Goal: Information Seeking & Learning: Learn about a topic

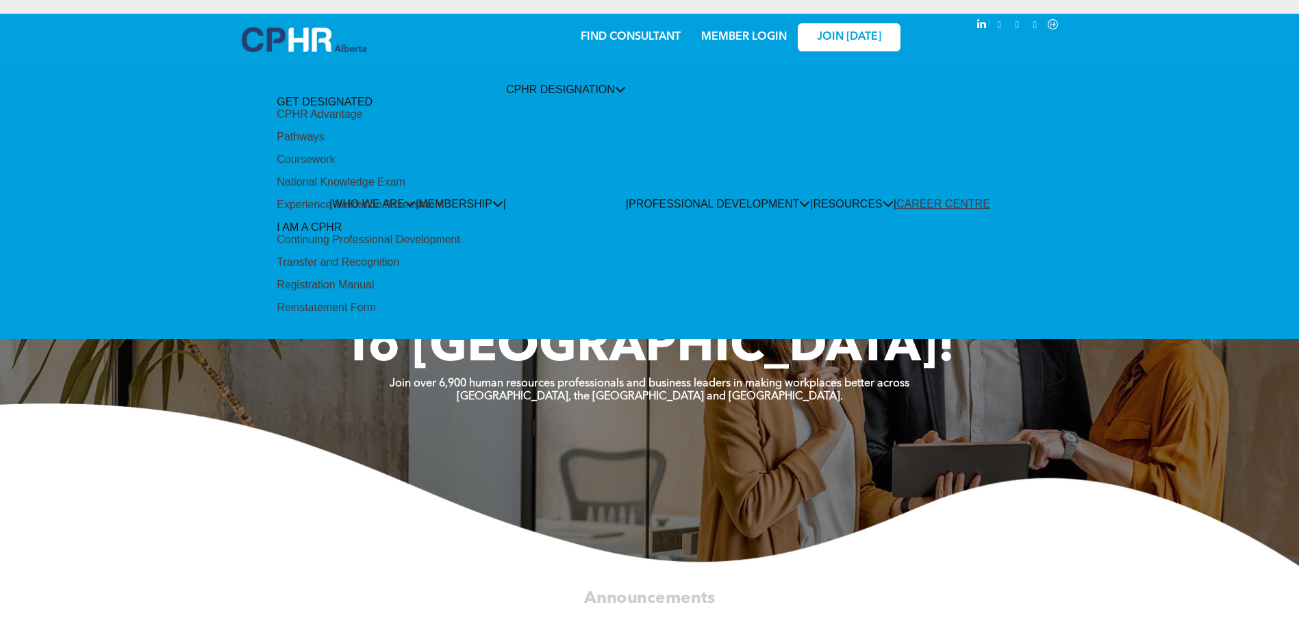
click at [324, 143] on div "Pathways" at bounding box center [300, 137] width 47 height 12
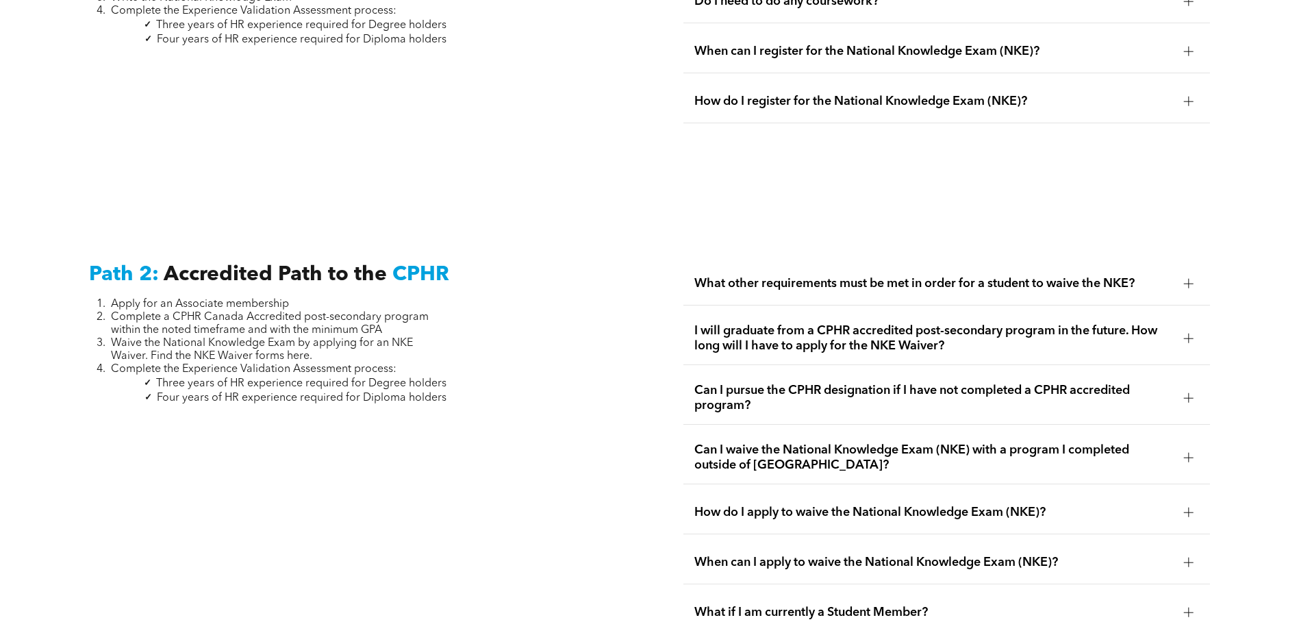
scroll to position [2192, 0]
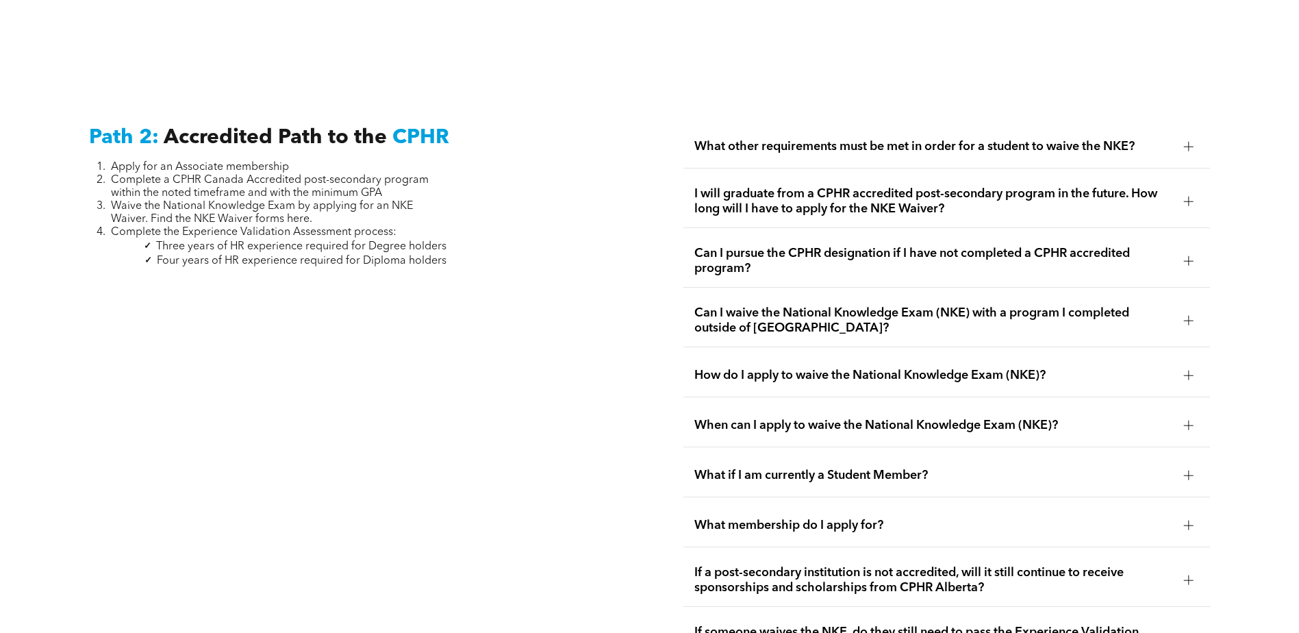
click at [870, 139] on span "What other requirements must be met in order for a student to waive the NKE?" at bounding box center [934, 146] width 479 height 15
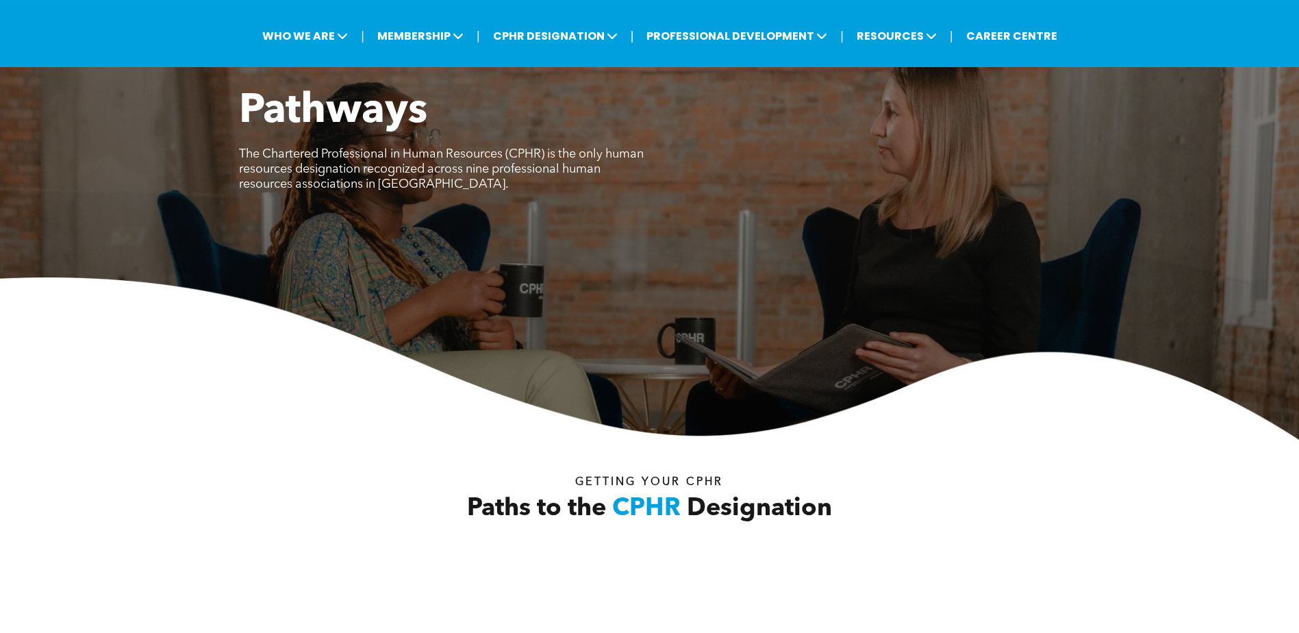
scroll to position [0, 0]
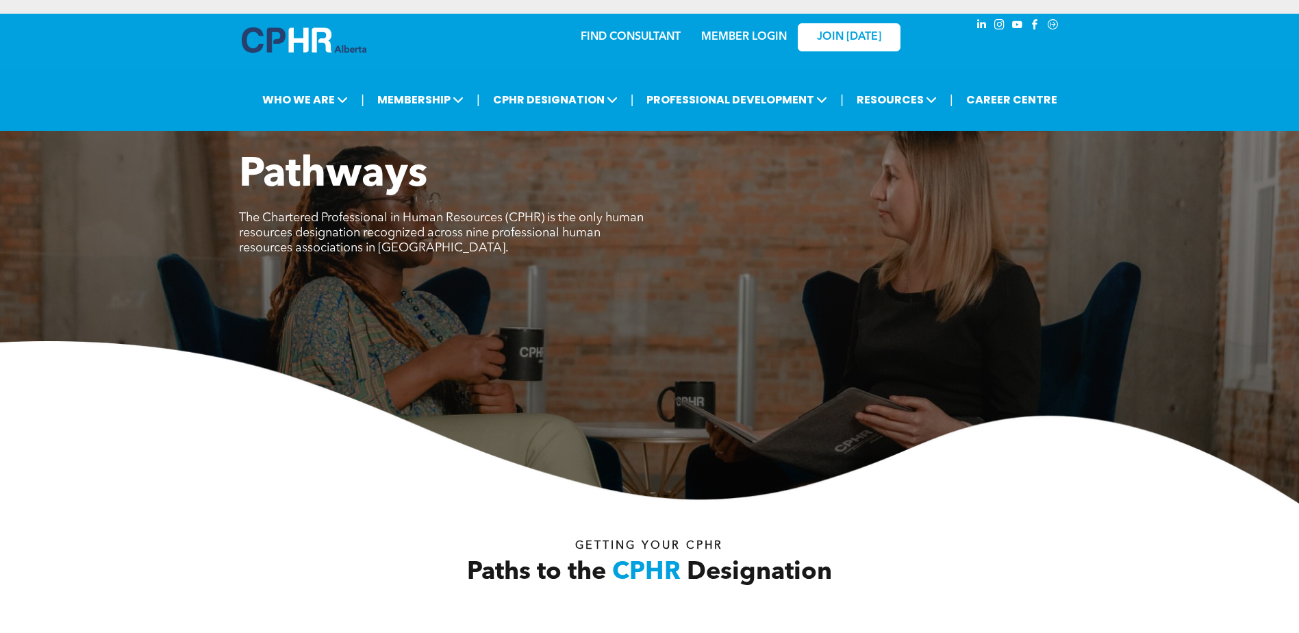
click at [662, 36] on div "MEMBER LOGIN" at bounding box center [714, 36] width 126 height 43
click at [623, 36] on link "FIND CONSULTANT" at bounding box center [631, 37] width 100 height 11
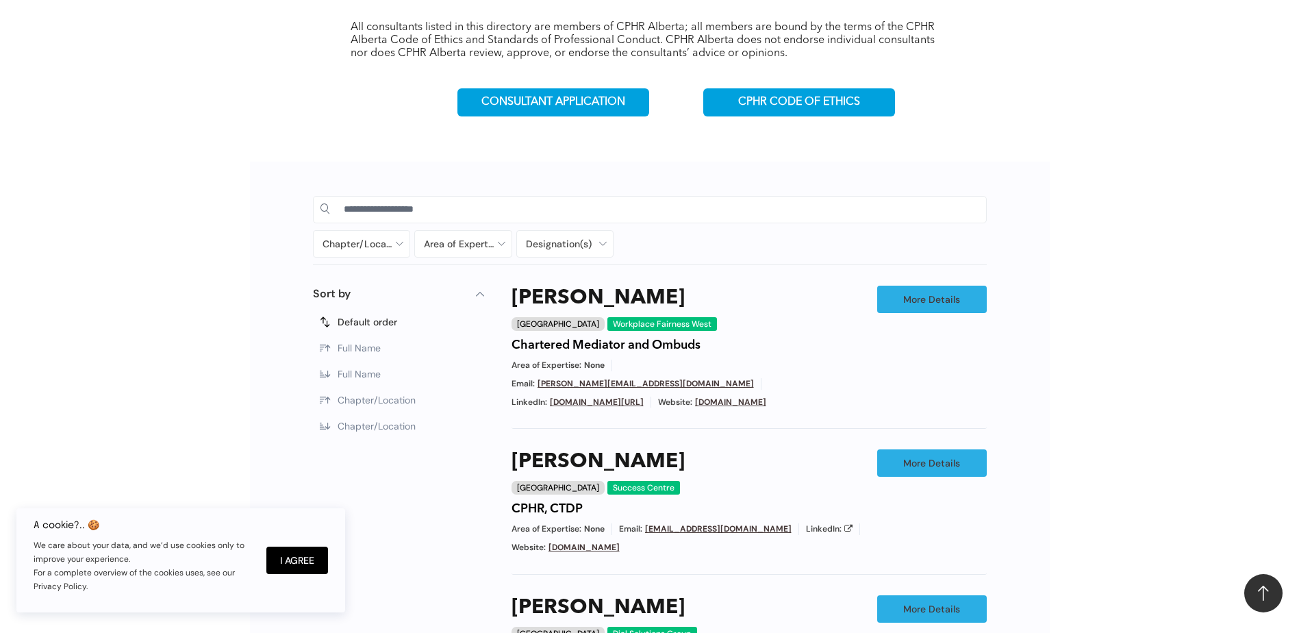
scroll to position [548, 0]
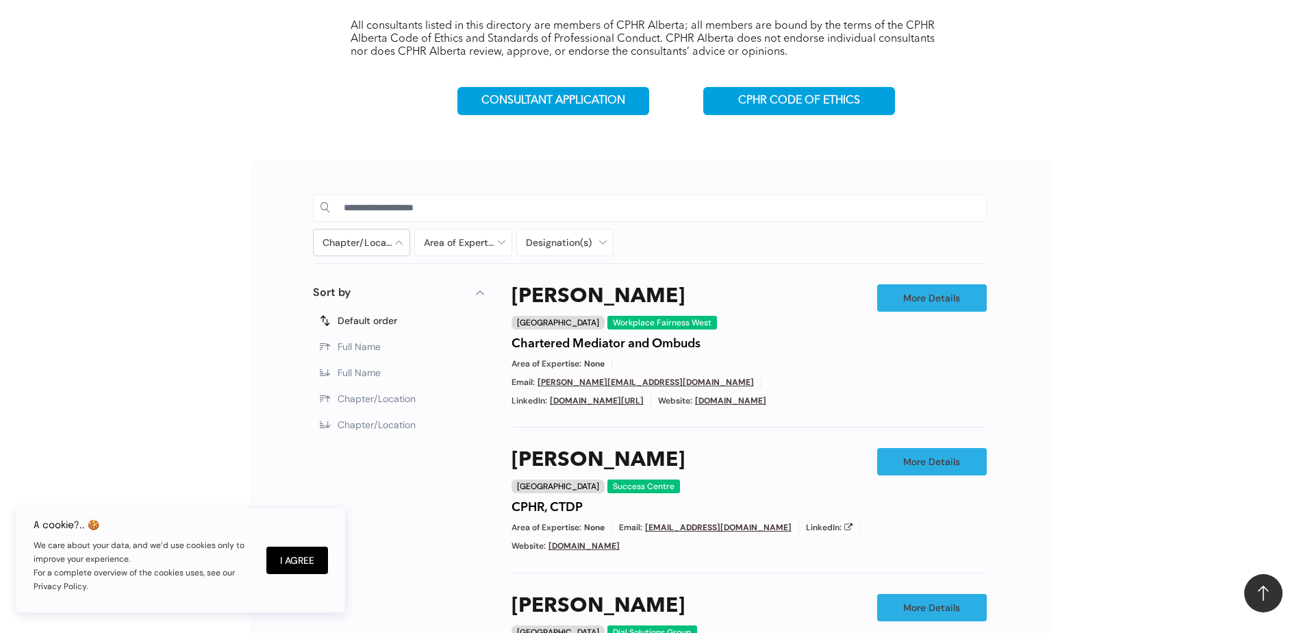
click at [397, 238] on div at bounding box center [362, 242] width 97 height 26
click at [359, 322] on span "Edmonton" at bounding box center [390, 328] width 97 height 12
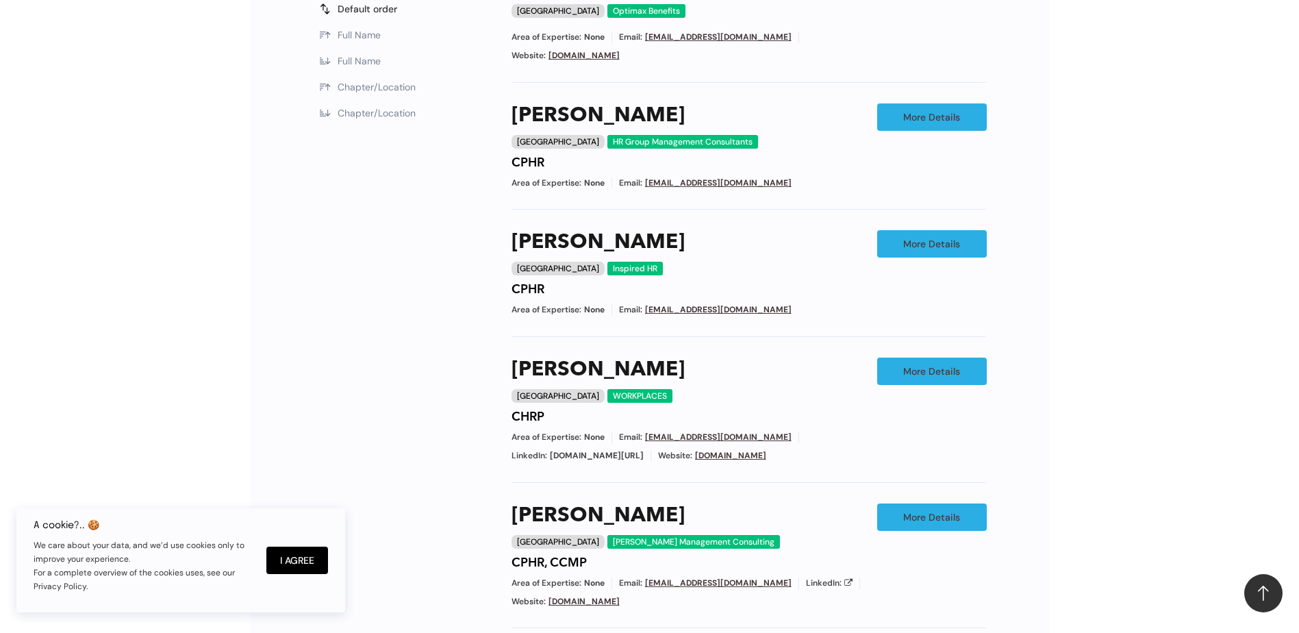
scroll to position [616, 0]
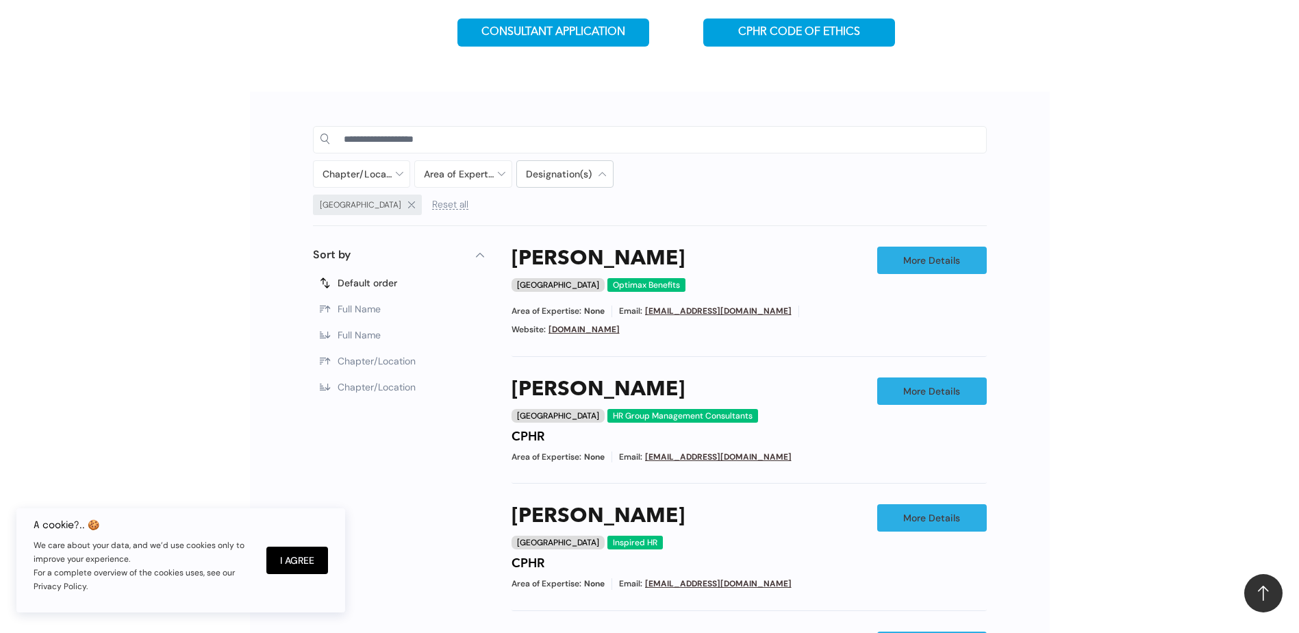
click at [564, 174] on div at bounding box center [565, 174] width 97 height 26
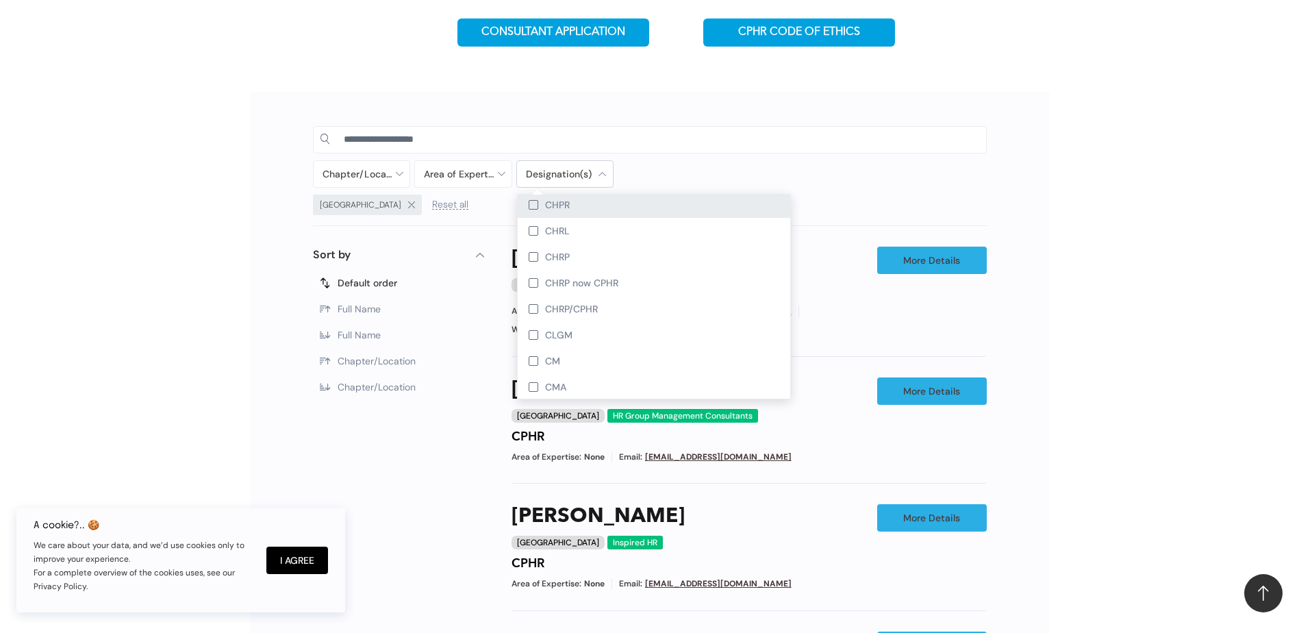
scroll to position [1164, 0]
click at [524, 209] on div "CHRP now CPHR" at bounding box center [654, 214] width 273 height 26
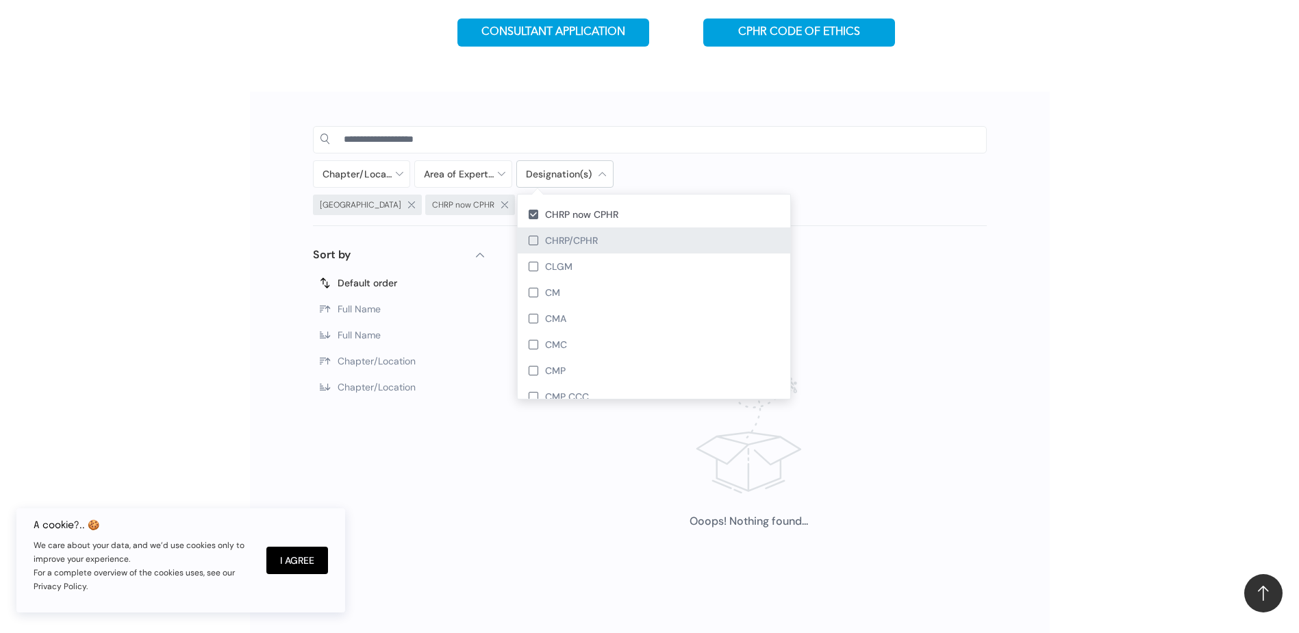
click at [530, 241] on div at bounding box center [534, 241] width 10 height 10
click at [531, 241] on div at bounding box center [534, 241] width 10 height 10
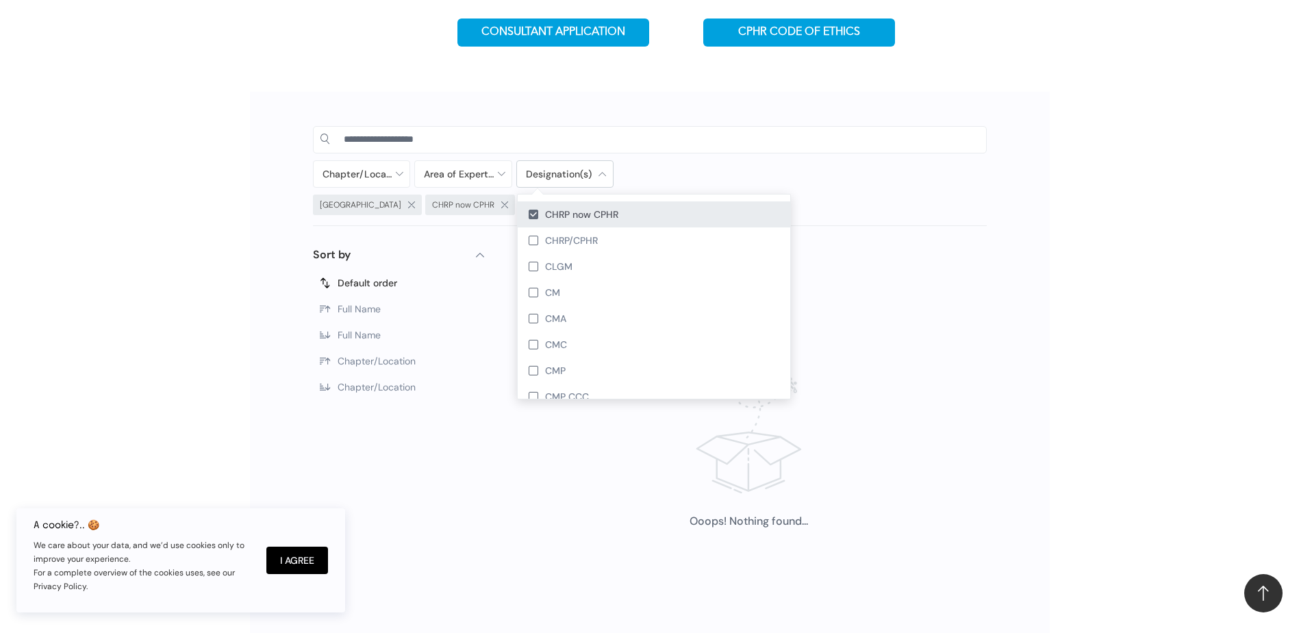
click at [534, 214] on div at bounding box center [534, 215] width 10 height 10
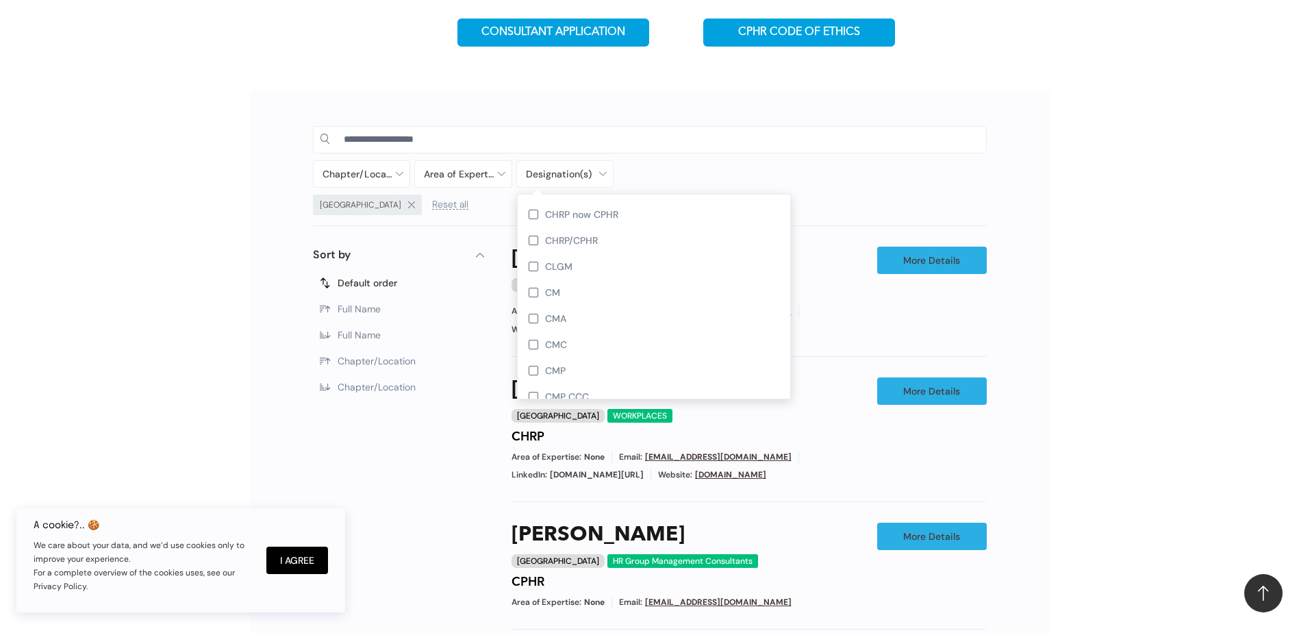
click at [1281, 277] on div "Chapter/Location Calgary Central Alberta Edmonton Grande Prairie Lethbridge Med…" at bounding box center [649, 593] width 1299 height 1036
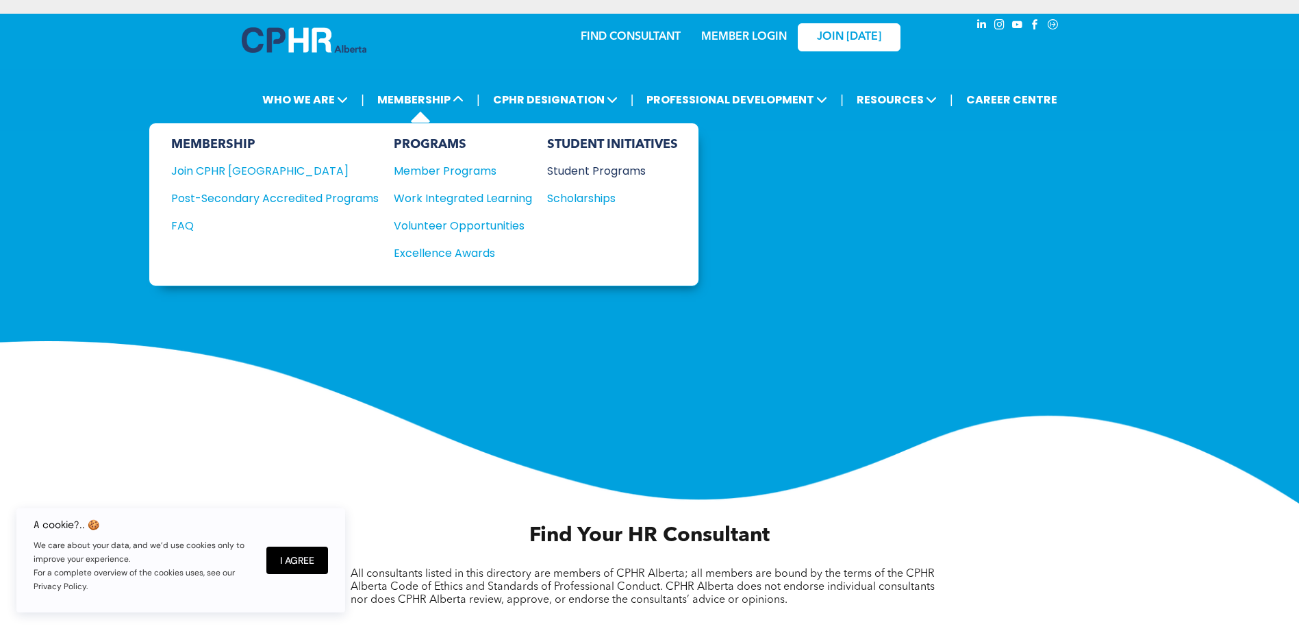
click at [585, 167] on div "Student Programs" at bounding box center [606, 170] width 118 height 17
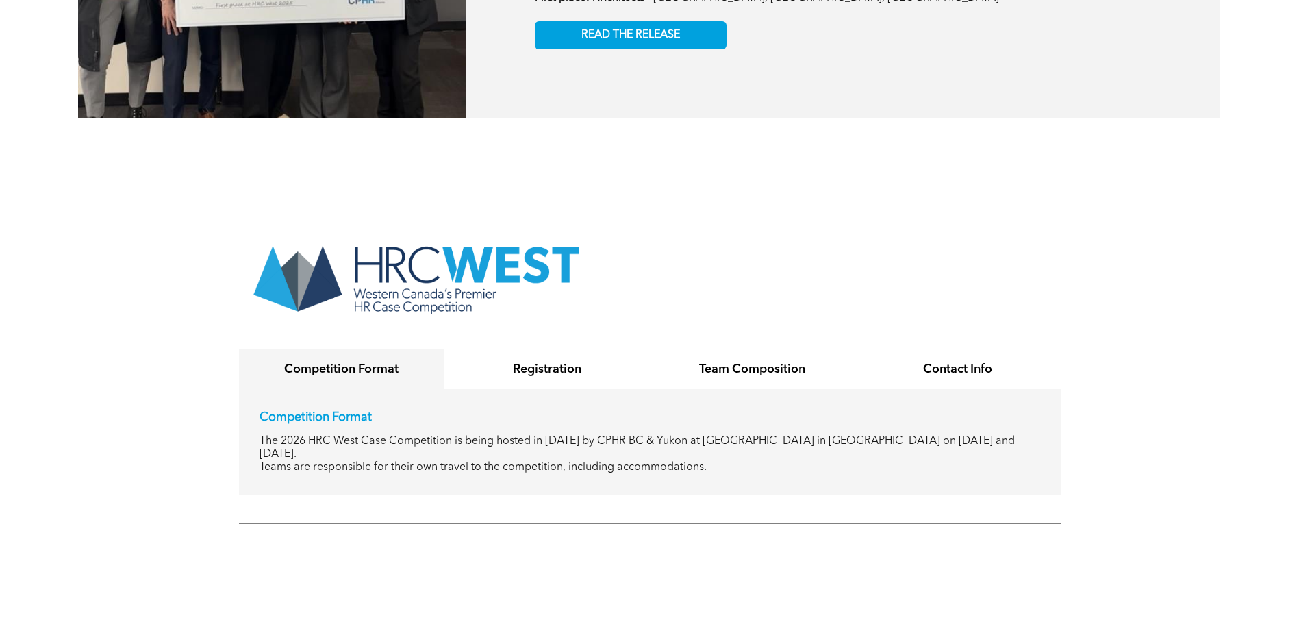
scroll to position [2740, 0]
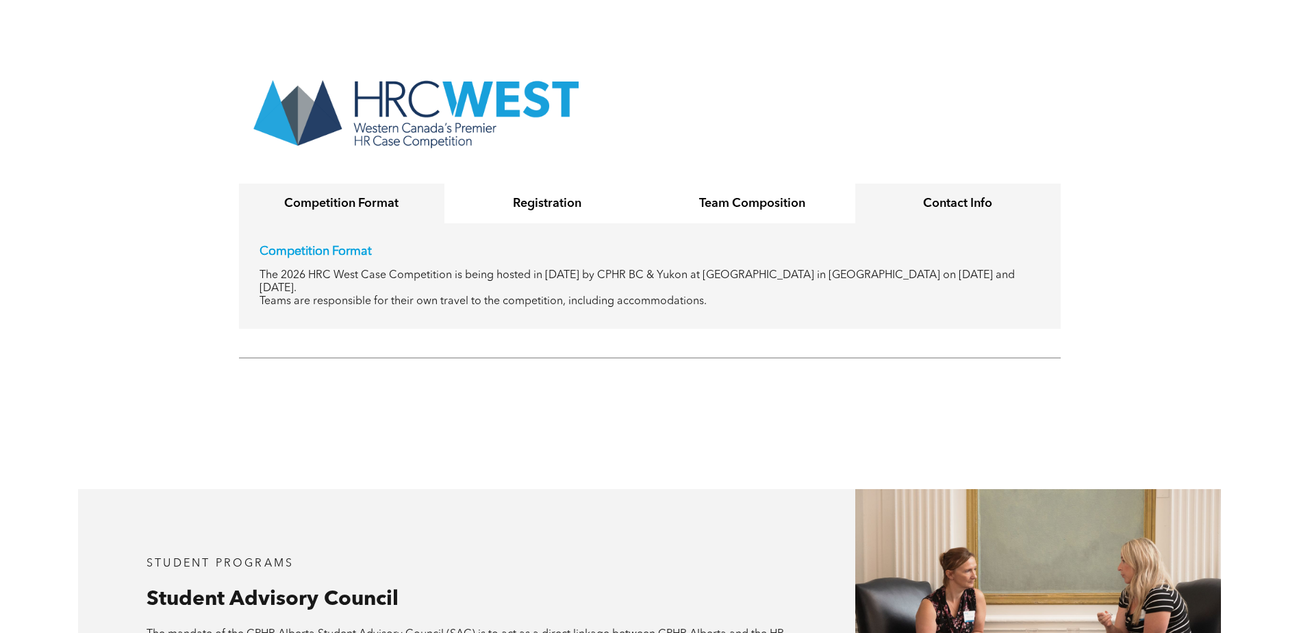
click at [990, 184] on div "Contact Info" at bounding box center [957, 204] width 205 height 40
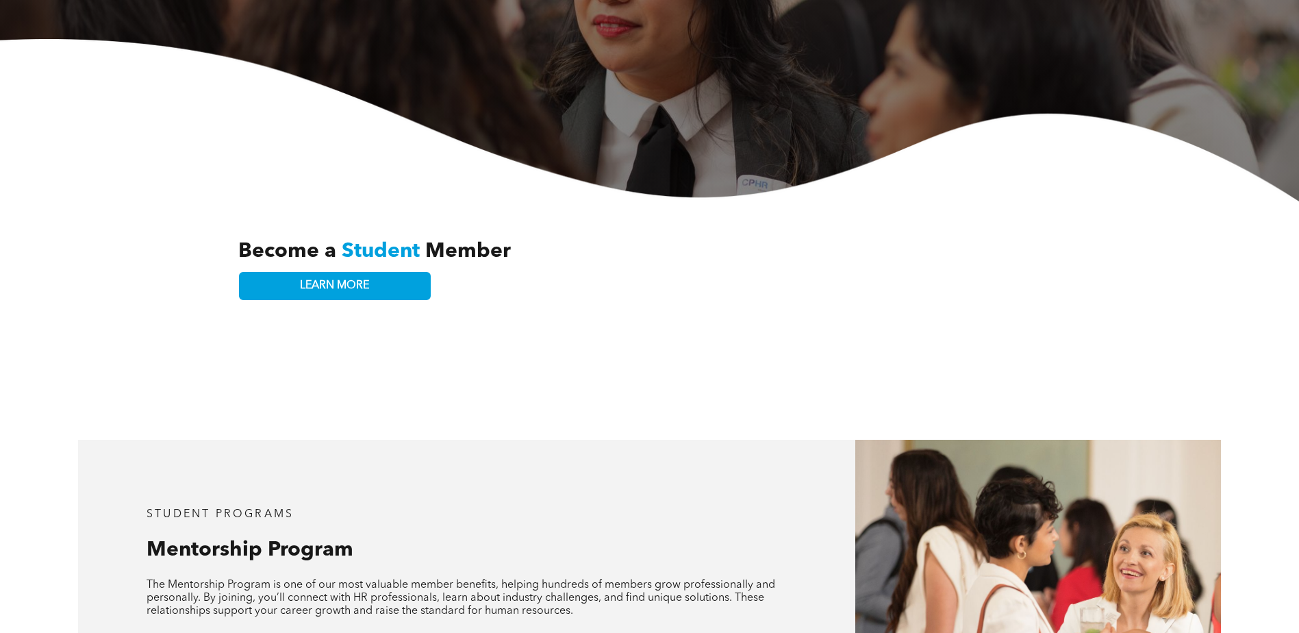
scroll to position [0, 0]
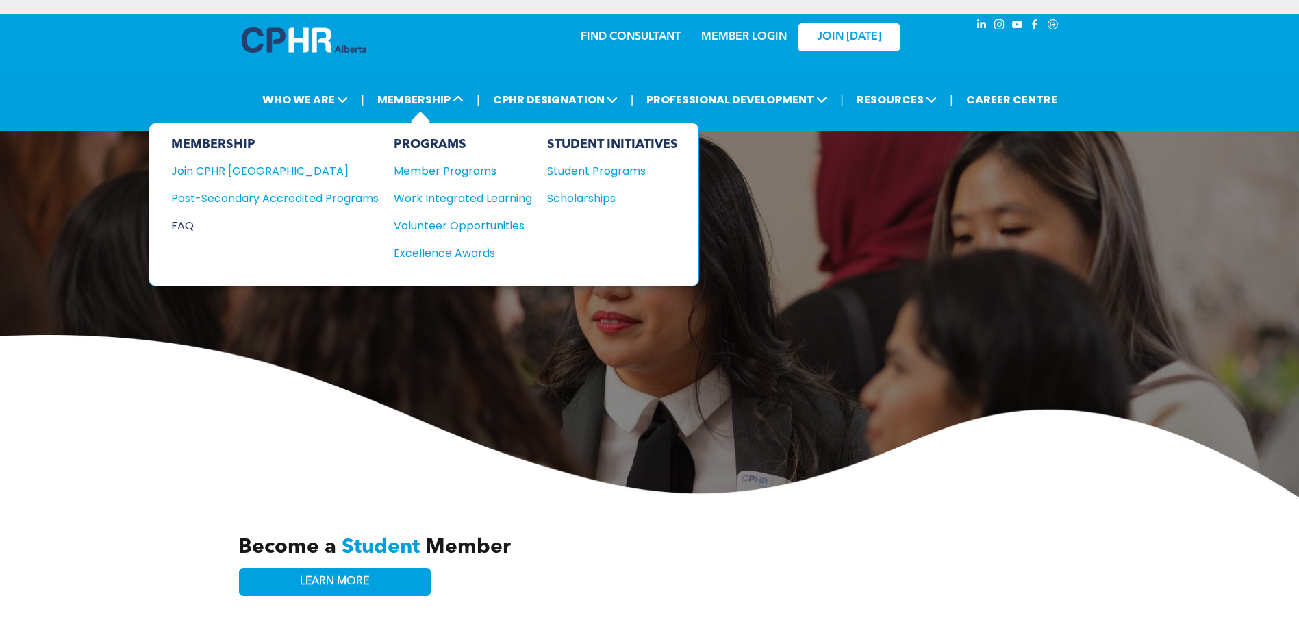
click at [177, 228] on div "FAQ" at bounding box center [264, 225] width 187 height 17
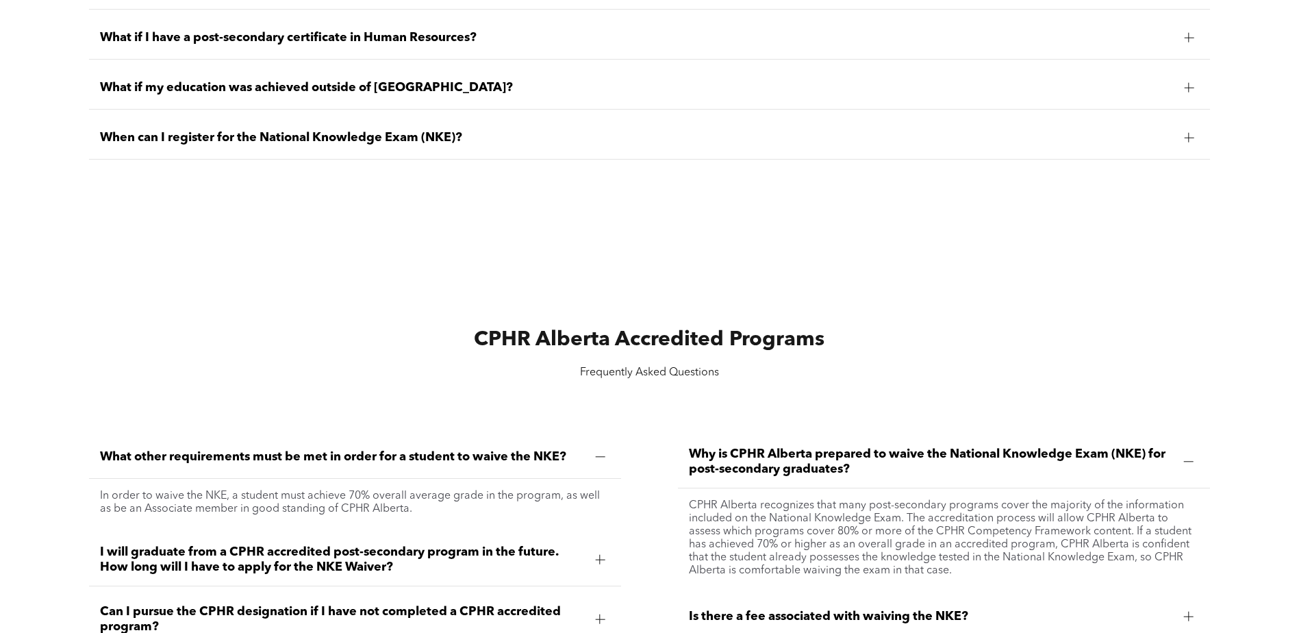
scroll to position [1301, 0]
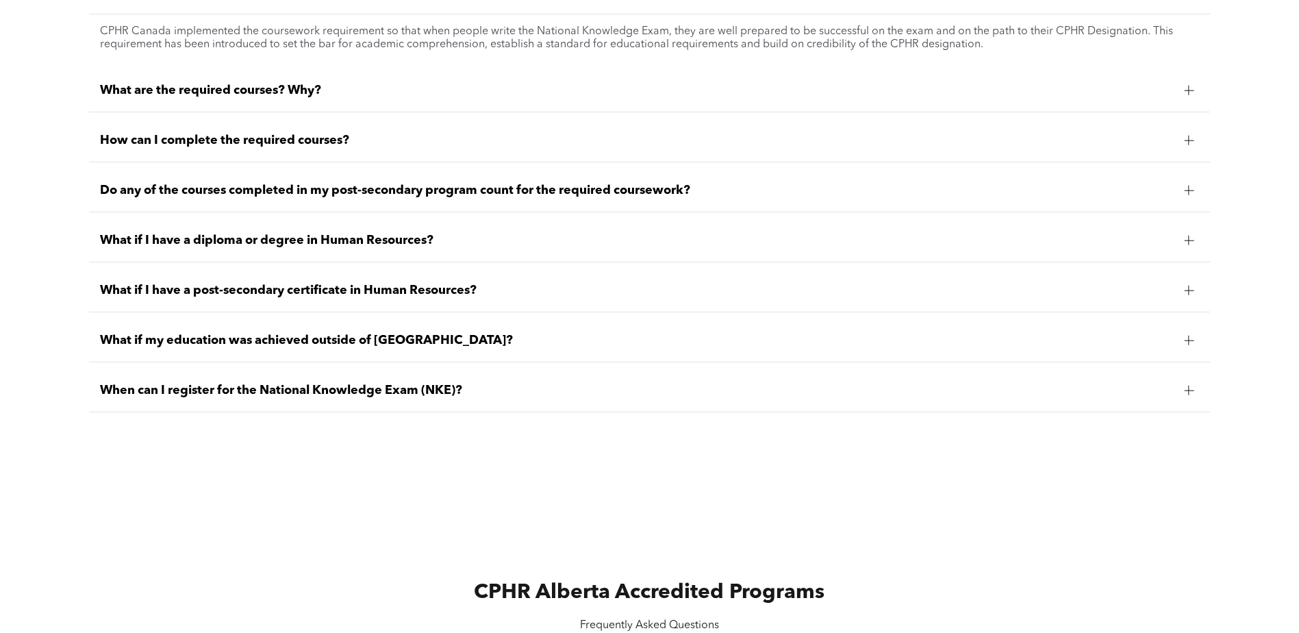
click at [275, 99] on div "What are the required courses? Why?" at bounding box center [649, 90] width 1121 height 43
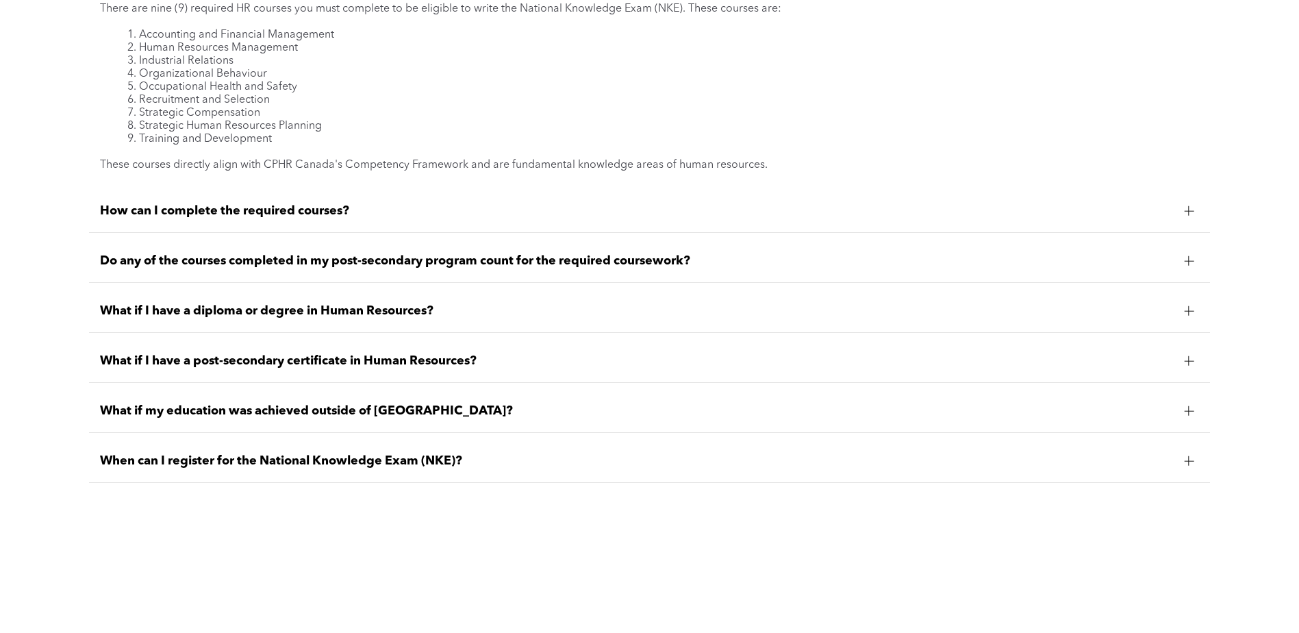
scroll to position [1438, 0]
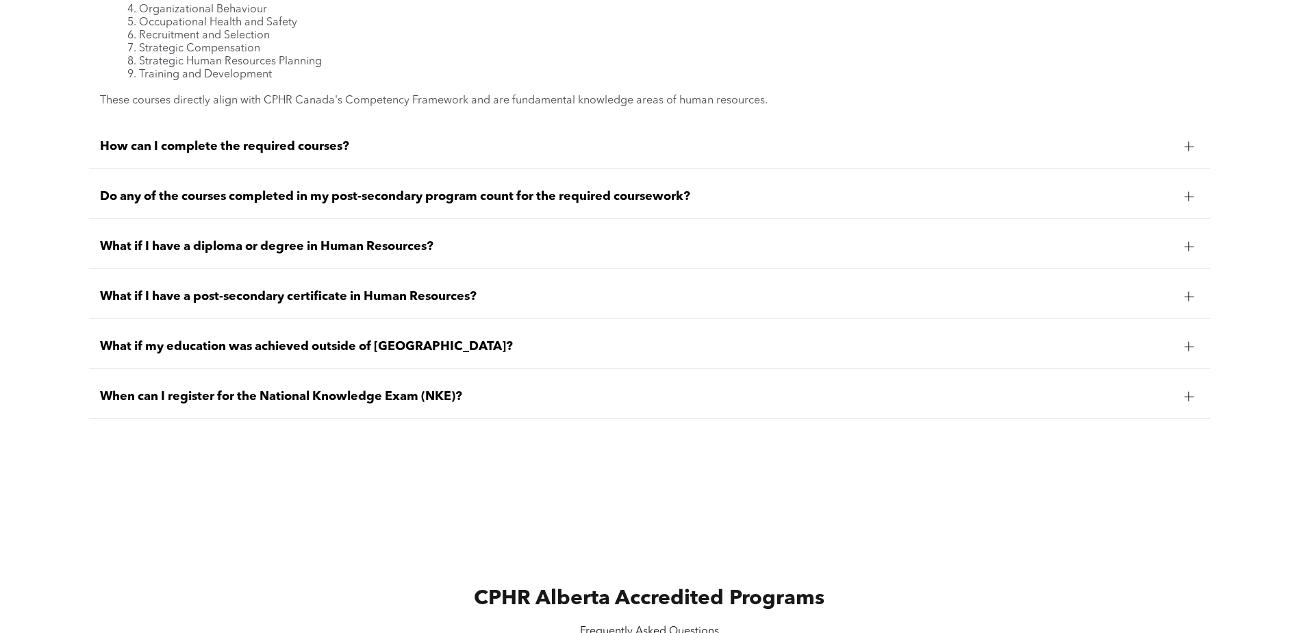
click at [354, 144] on span "How can I complete the required courses?" at bounding box center [636, 146] width 1073 height 15
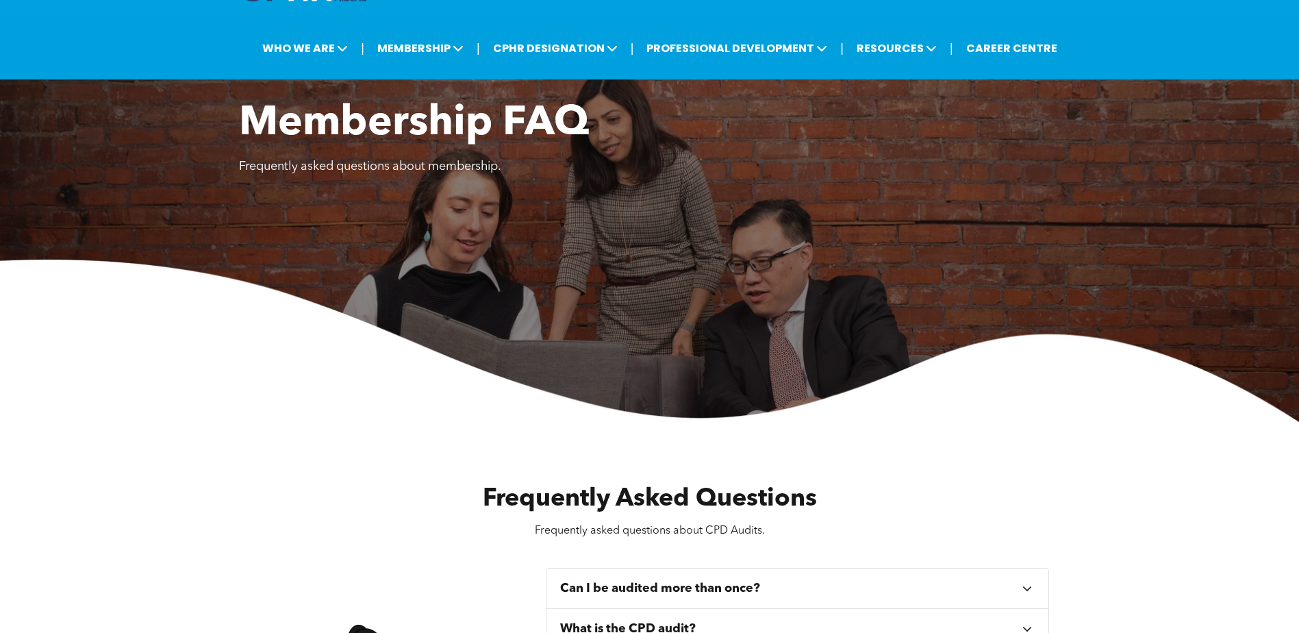
scroll to position [0, 0]
